Goal: Navigation & Orientation: Find specific page/section

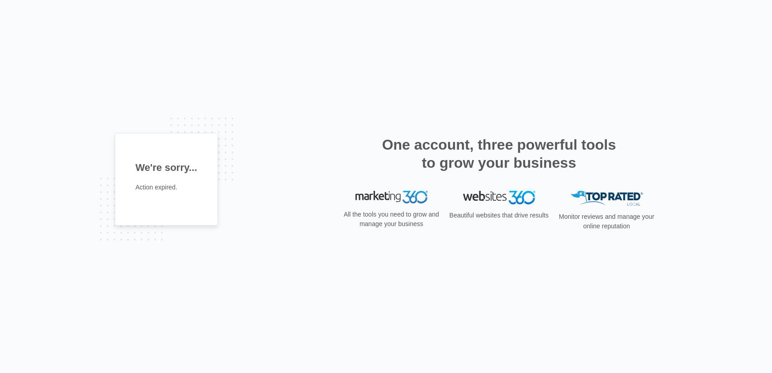
click at [401, 190] on div "One account, three powerful tools to grow your business" at bounding box center [499, 163] width 317 height 55
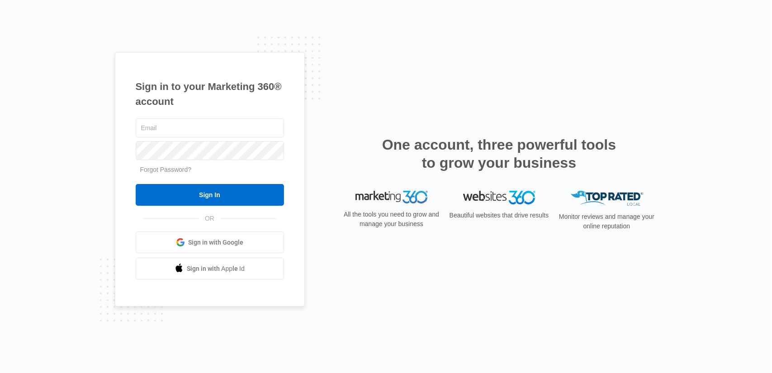
type input "[PERSON_NAME][EMAIL_ADDRESS][DOMAIN_NAME]"
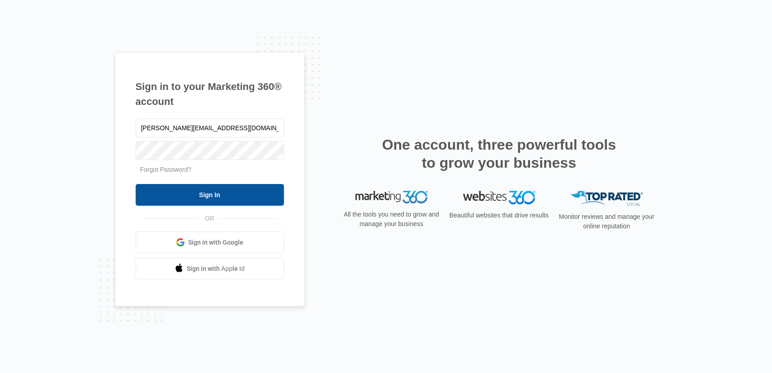
click at [252, 197] on input "Sign In" at bounding box center [210, 195] width 148 height 22
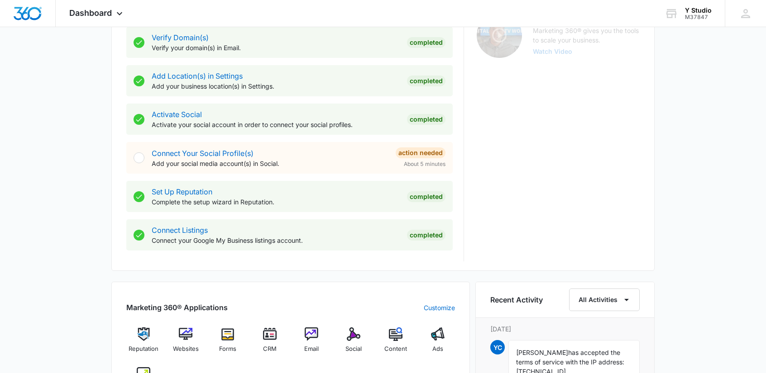
scroll to position [407, 0]
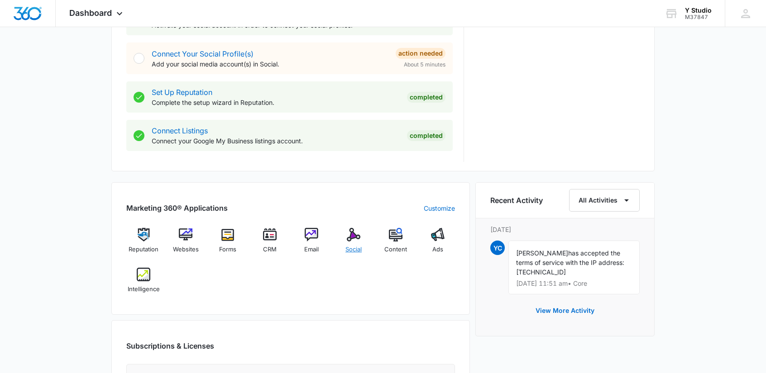
click at [347, 248] on span "Social" at bounding box center [353, 249] width 16 height 9
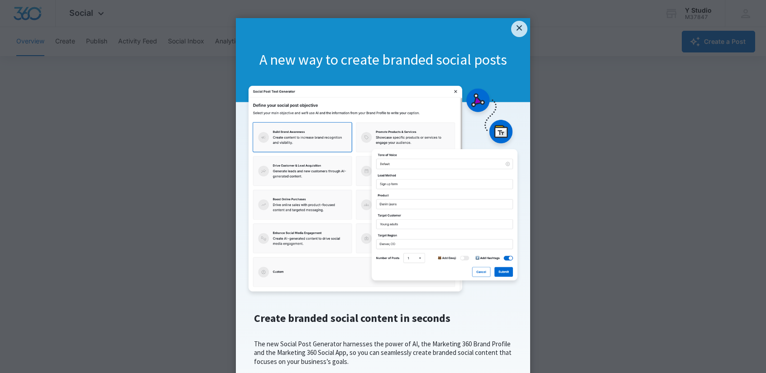
click at [514, 38] on div "A new way to create branded social posts" at bounding box center [383, 60] width 294 height 84
click at [515, 33] on link "×" at bounding box center [519, 29] width 16 height 16
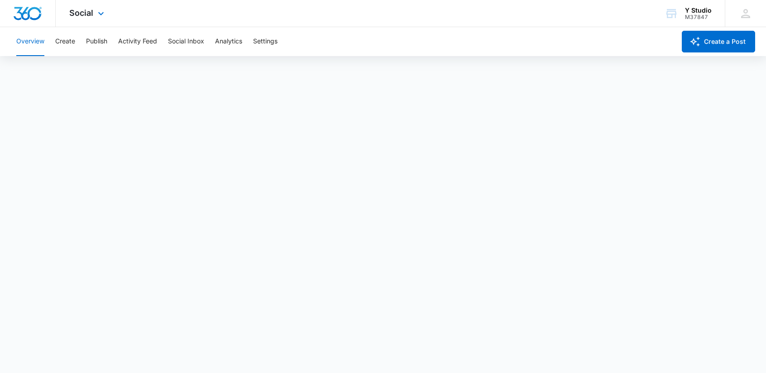
click at [41, 3] on div at bounding box center [28, 13] width 56 height 27
click at [26, 20] on div at bounding box center [28, 13] width 56 height 27
click at [33, 19] on img "Dashboard" at bounding box center [27, 14] width 29 height 14
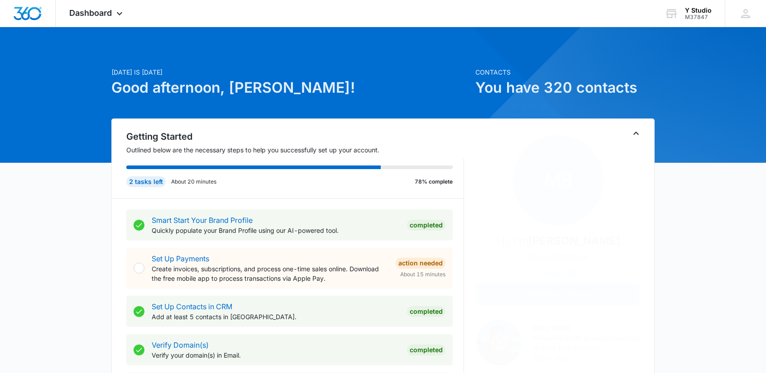
click at [632, 130] on icon "Toggle Collapse" at bounding box center [635, 133] width 11 height 11
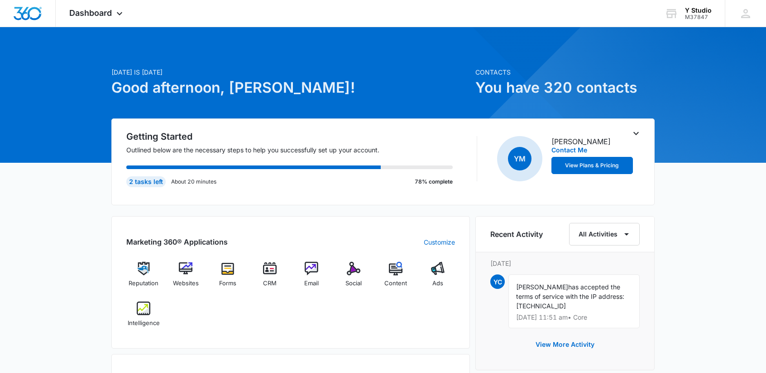
click at [638, 130] on icon "Toggle Collapse" at bounding box center [635, 133] width 11 height 11
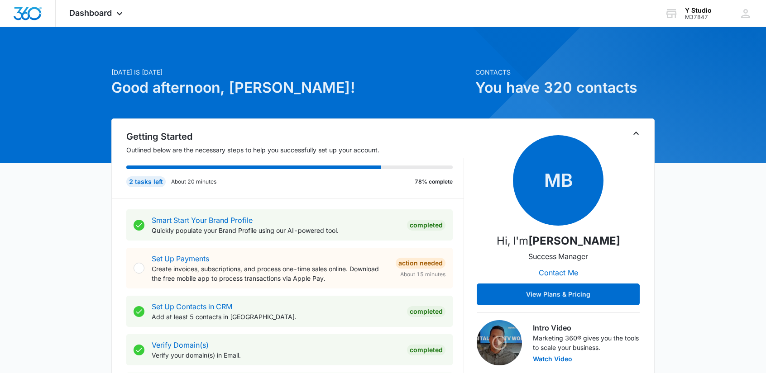
click at [638, 130] on icon "Toggle Collapse" at bounding box center [635, 133] width 11 height 11
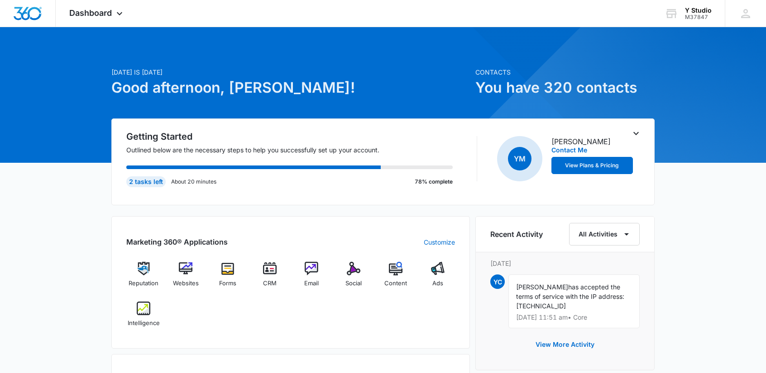
click at [638, 130] on icon "Toggle Collapse" at bounding box center [635, 133] width 11 height 11
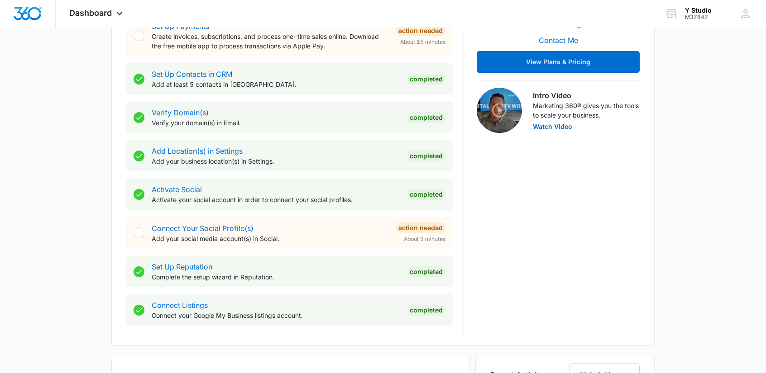
scroll to position [498, 0]
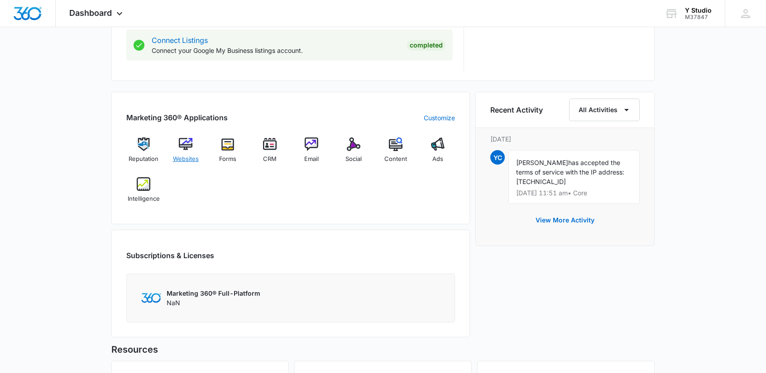
click at [183, 155] on span "Websites" at bounding box center [186, 159] width 26 height 9
